Goal: Use online tool/utility: Utilize a website feature to perform a specific function

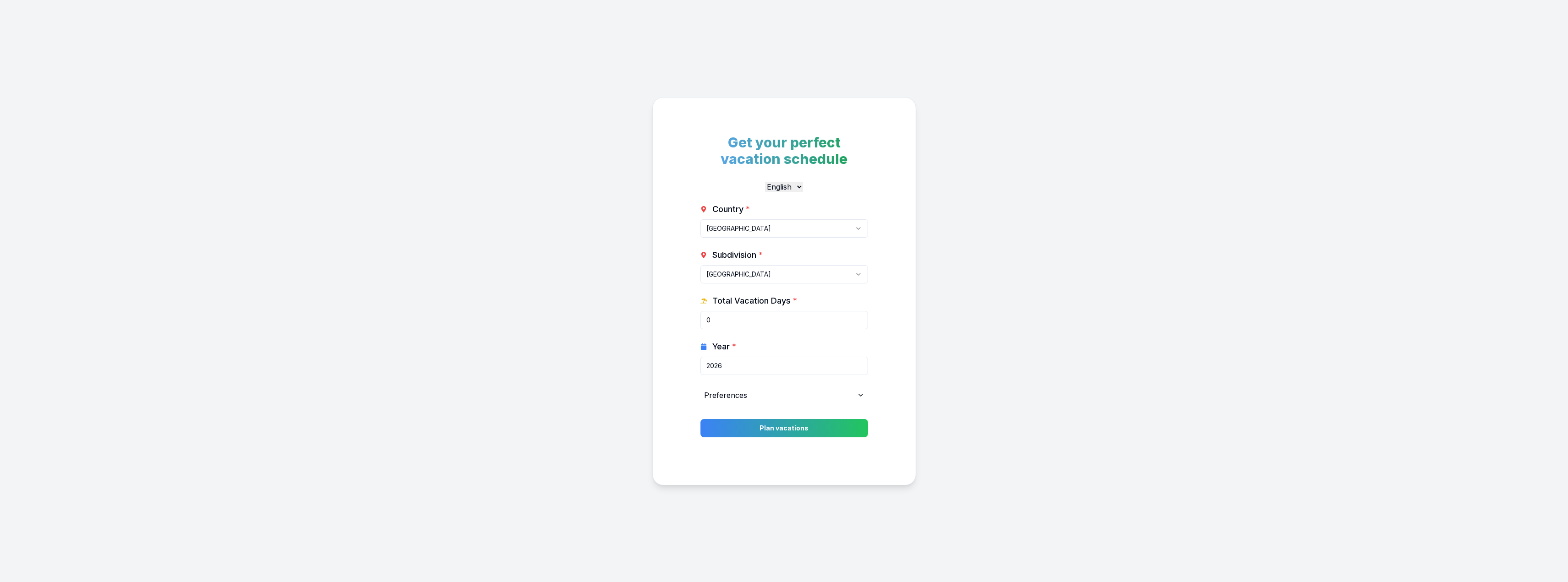
select select "CA"
click at [828, 428] on button "Plan vacations" at bounding box center [783, 428] width 176 height 19
click at [859, 317] on input "8" at bounding box center [784, 320] width 167 height 18
click at [859, 317] on input "9" at bounding box center [784, 320] width 167 height 18
click at [859, 317] on input "10" at bounding box center [784, 320] width 167 height 18
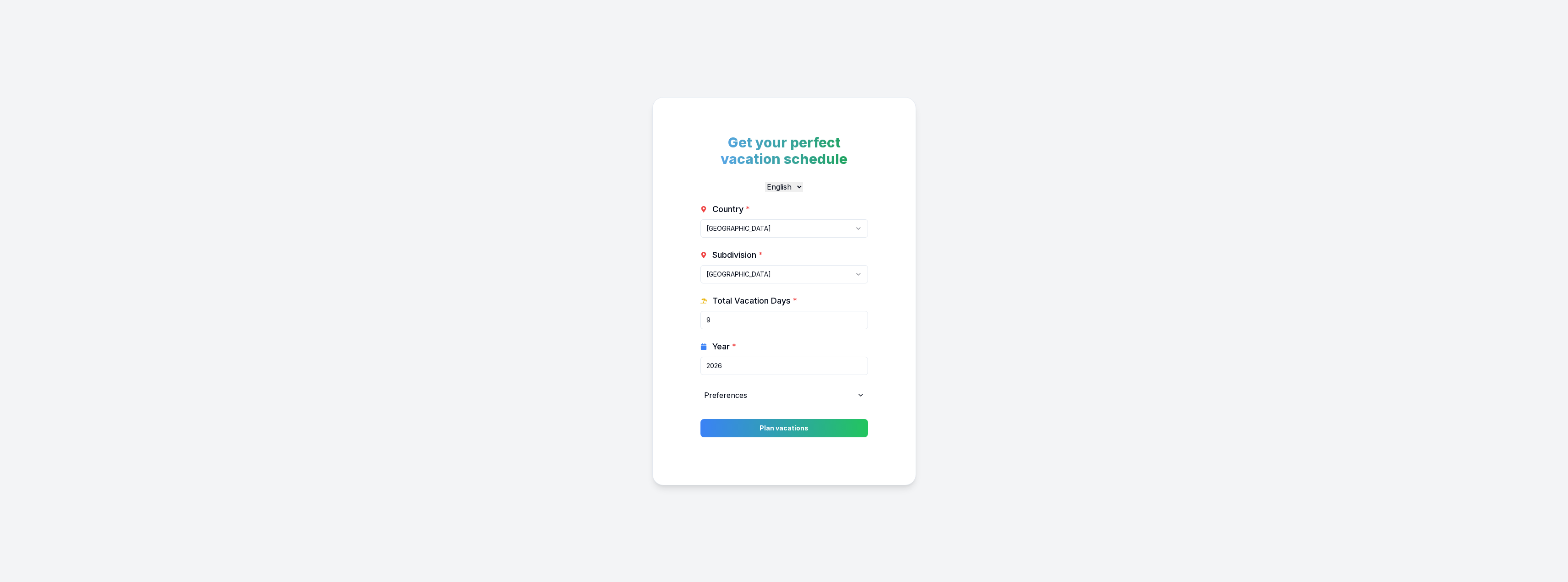
type input "9"
click at [856, 321] on input "9" at bounding box center [784, 320] width 167 height 18
click at [817, 429] on button "Plan vacations" at bounding box center [783, 428] width 176 height 19
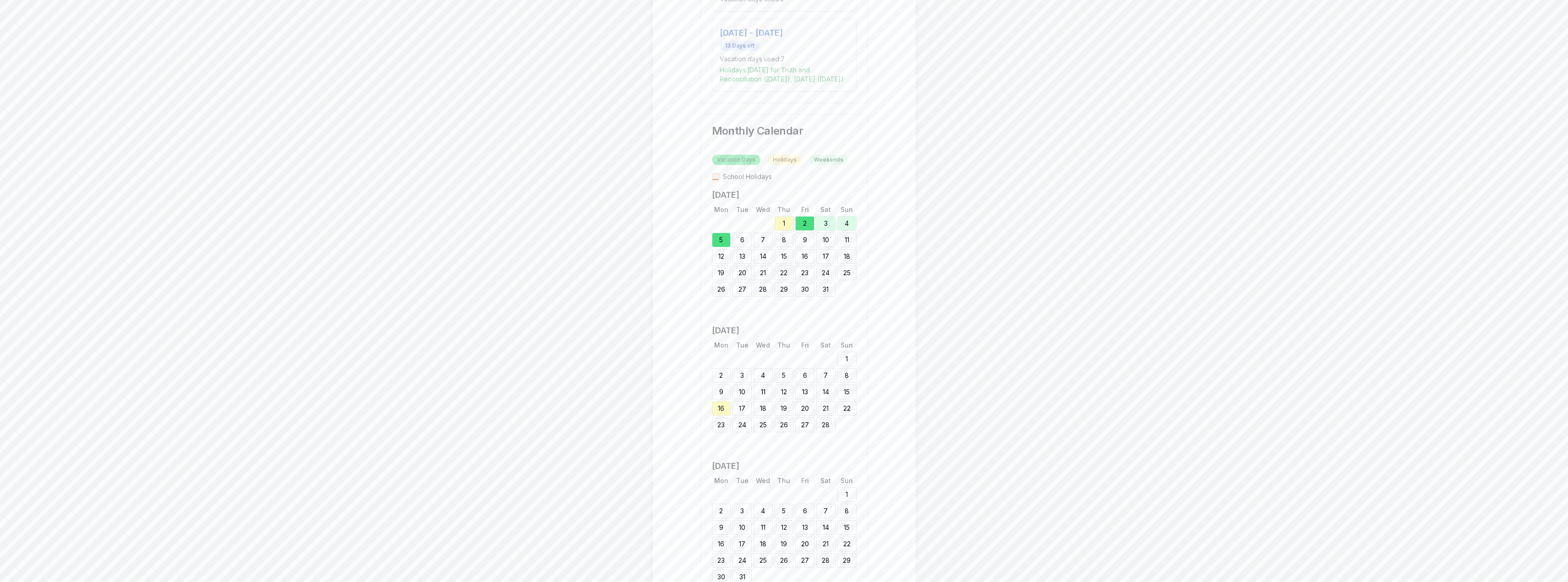
scroll to position [732, 0]
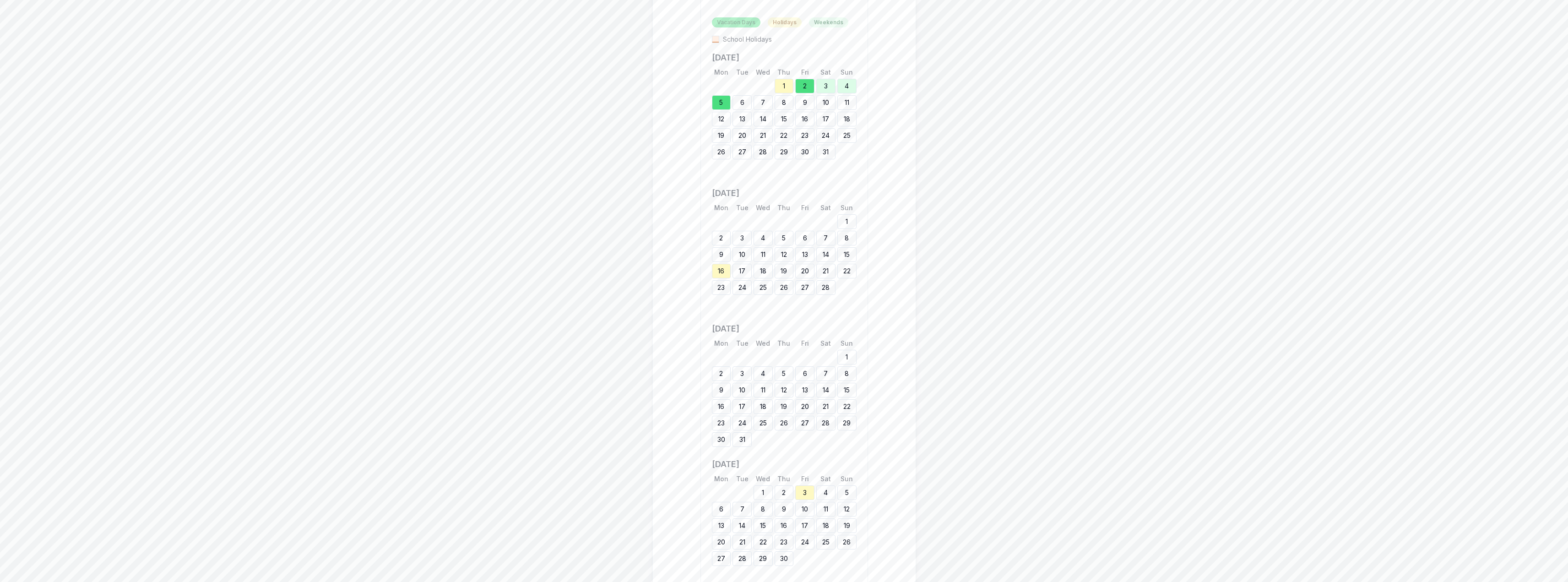
click at [779, 278] on div "19" at bounding box center [785, 271] width 19 height 15
click at [786, 278] on div "19" at bounding box center [785, 271] width 19 height 15
drag, startPoint x: 783, startPoint y: 293, endPoint x: 802, endPoint y: 303, distance: 21.5
click at [802, 303] on div "Mon Tue Wed Thu Fri Sat Sun 1 2 3 4 5 6 7 8 9 10 11 12 13 14 15 16 17 18 19 20 …" at bounding box center [785, 257] width 145 height 108
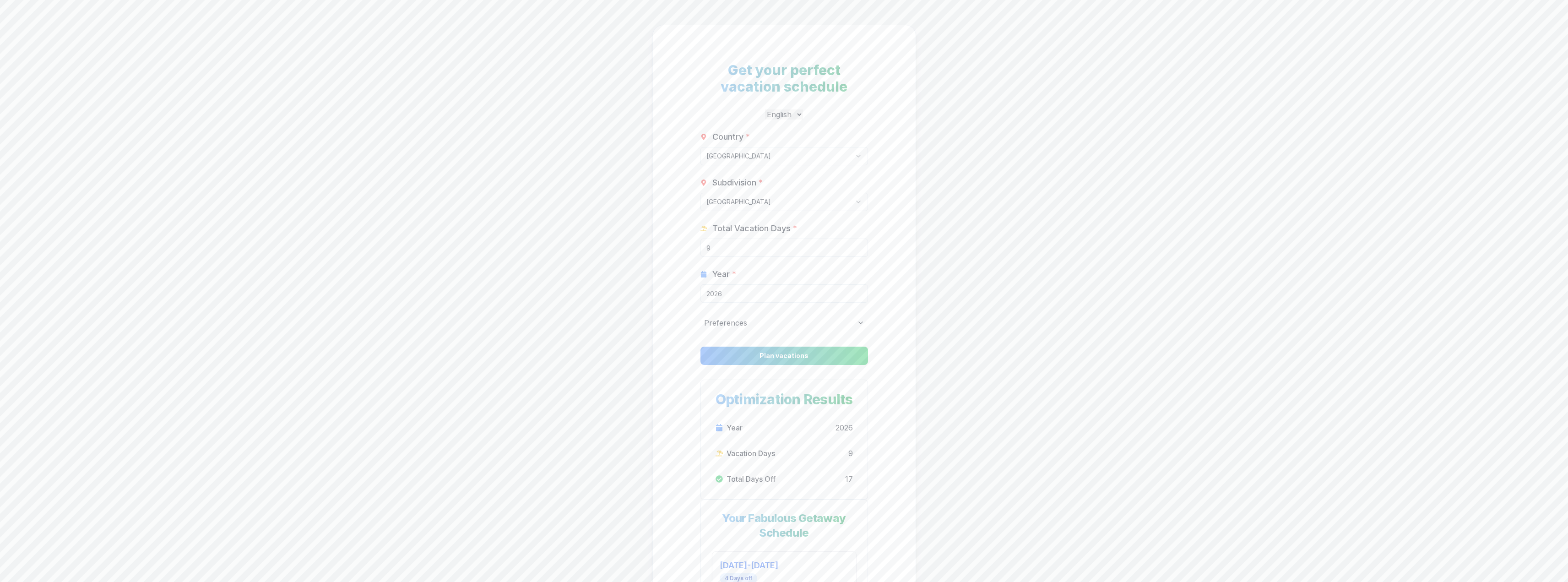
scroll to position [0, 0]
click at [789, 296] on input "2026" at bounding box center [784, 296] width 167 height 18
click at [789, 296] on input "2026" at bounding box center [784, 296] width 167 height 18
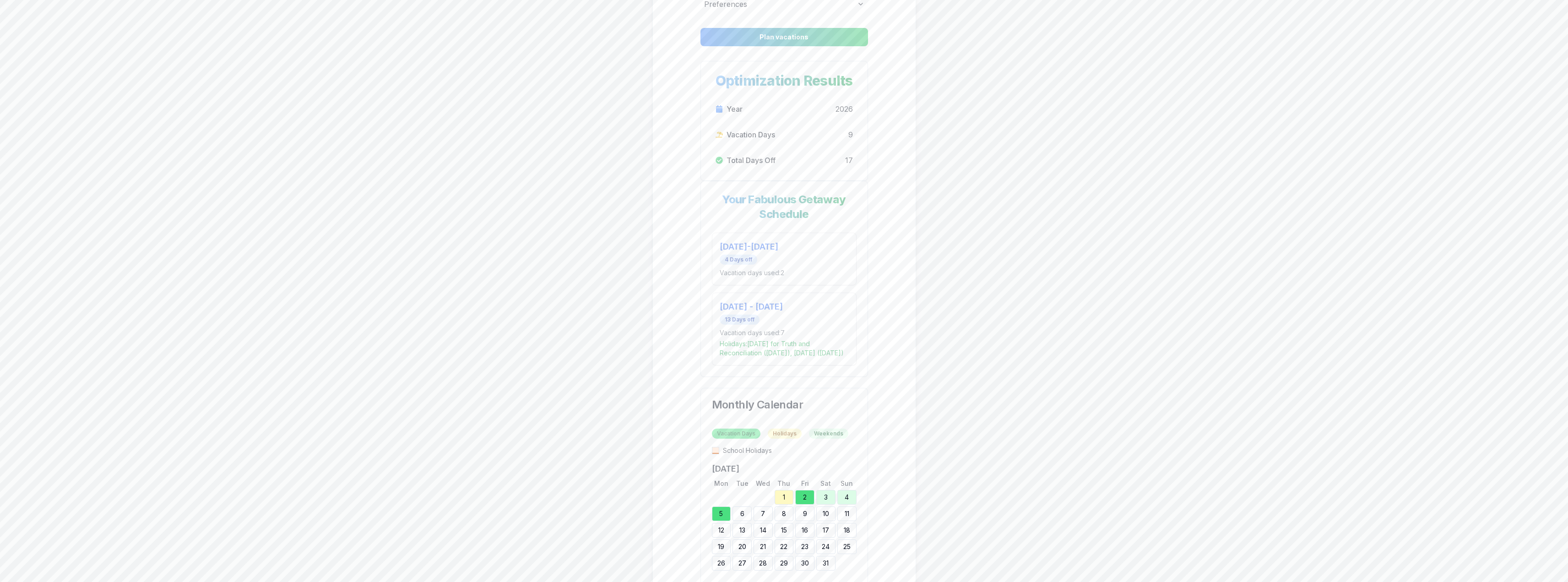
scroll to position [320, 0]
